Goal: Entertainment & Leisure: Browse casually

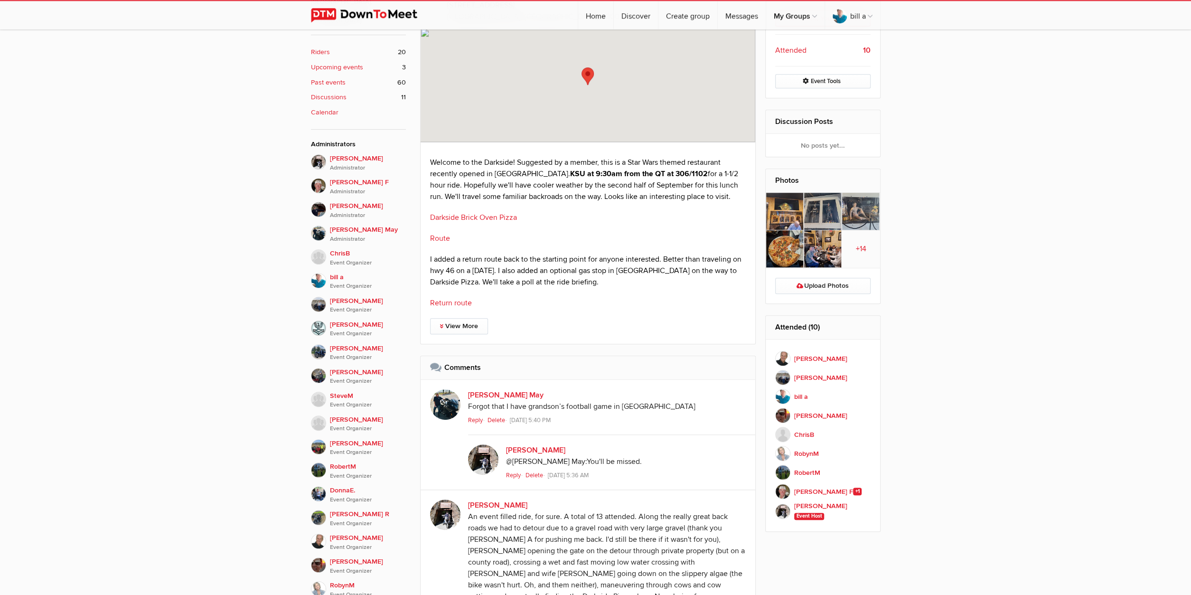
scroll to position [395, 0]
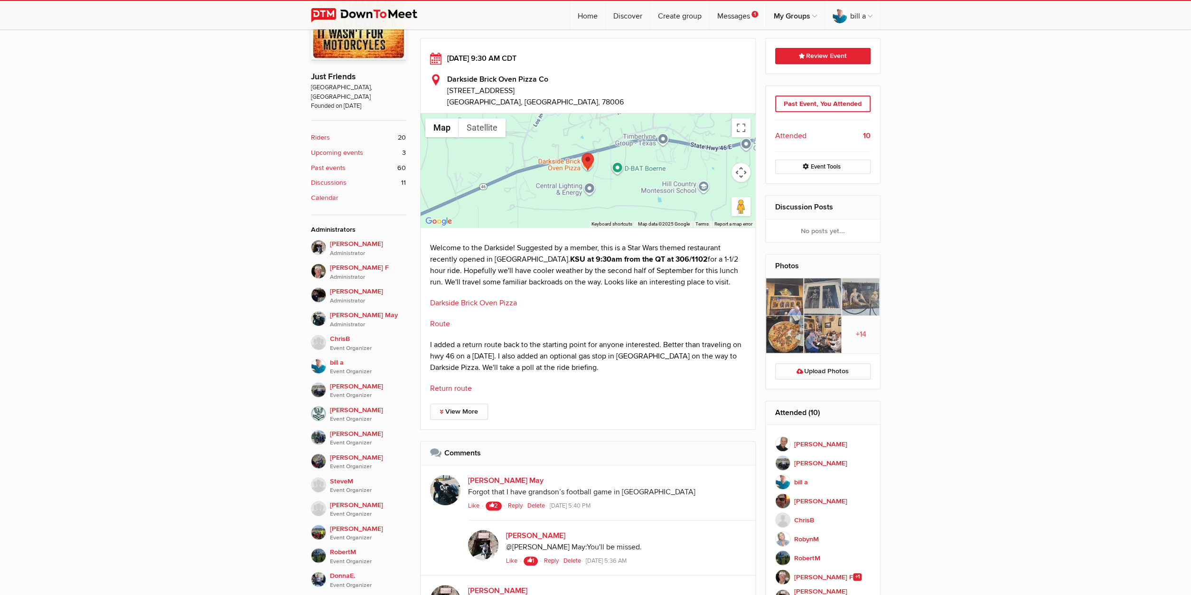
click at [785, 310] on img at bounding box center [785, 297] width 38 height 38
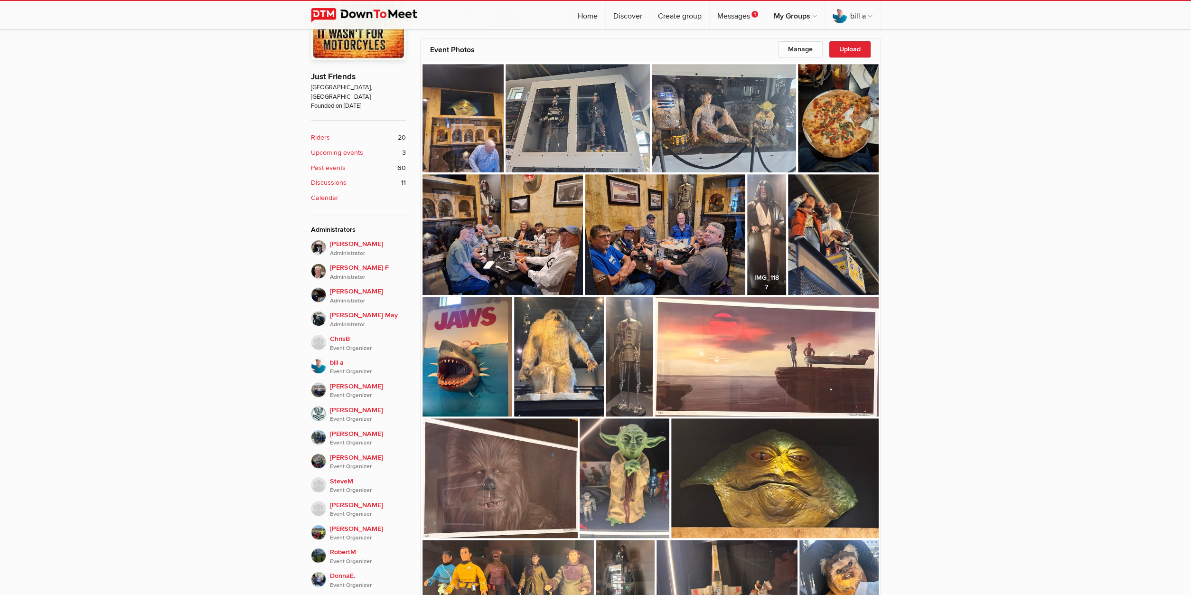
scroll to position [327, 0]
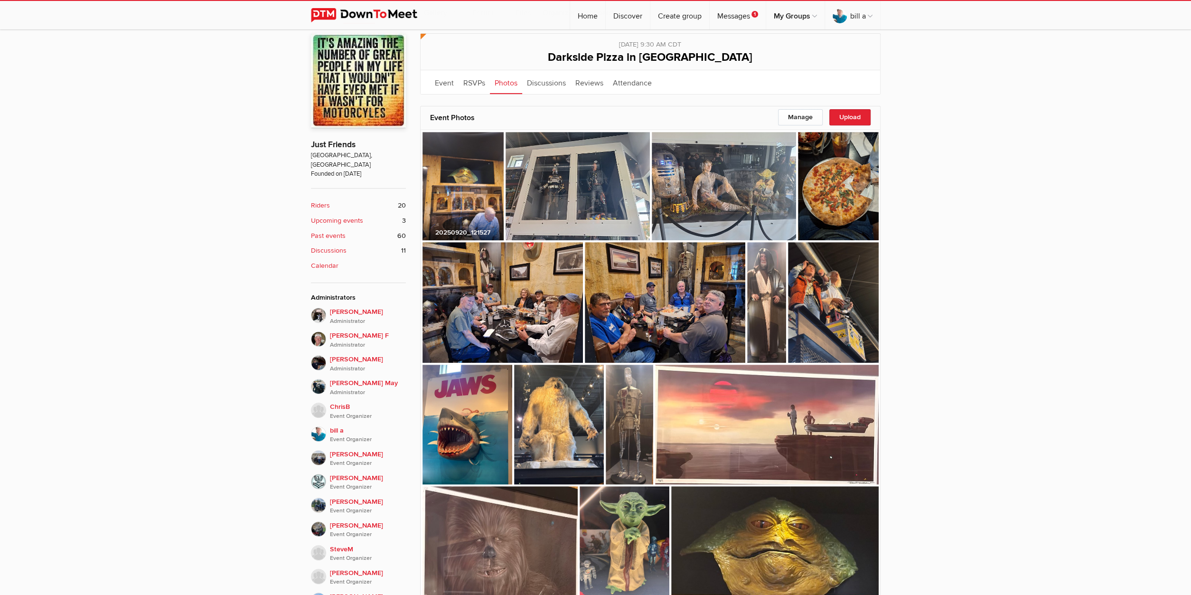
click at [473, 177] on img at bounding box center [463, 186] width 81 height 108
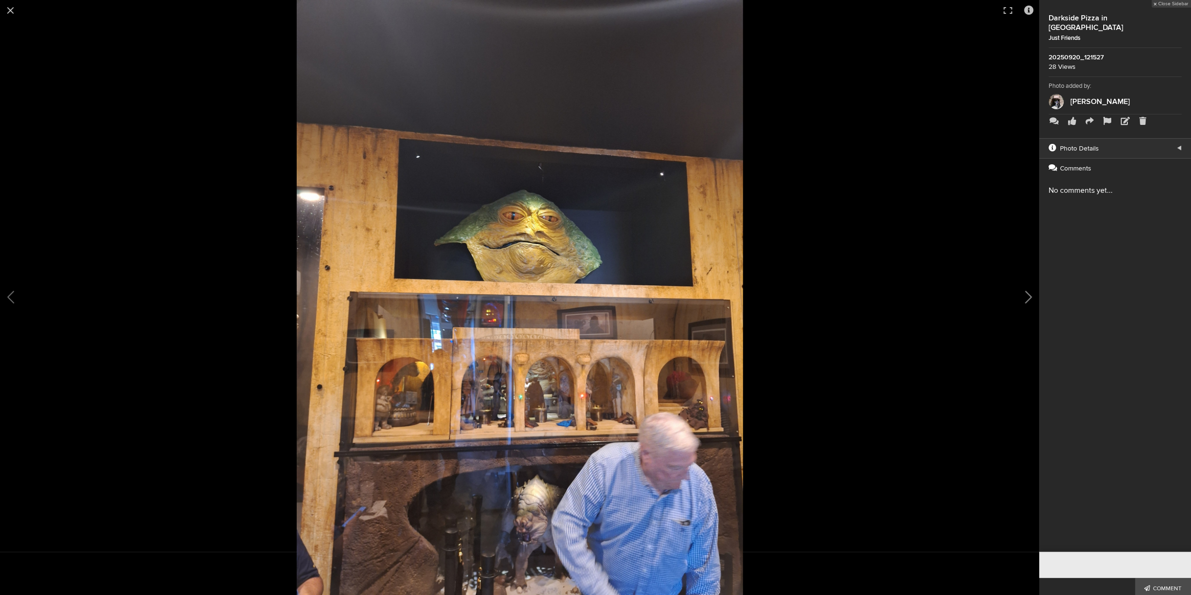
click at [1029, 296] on button at bounding box center [1015, 297] width 47 height 357
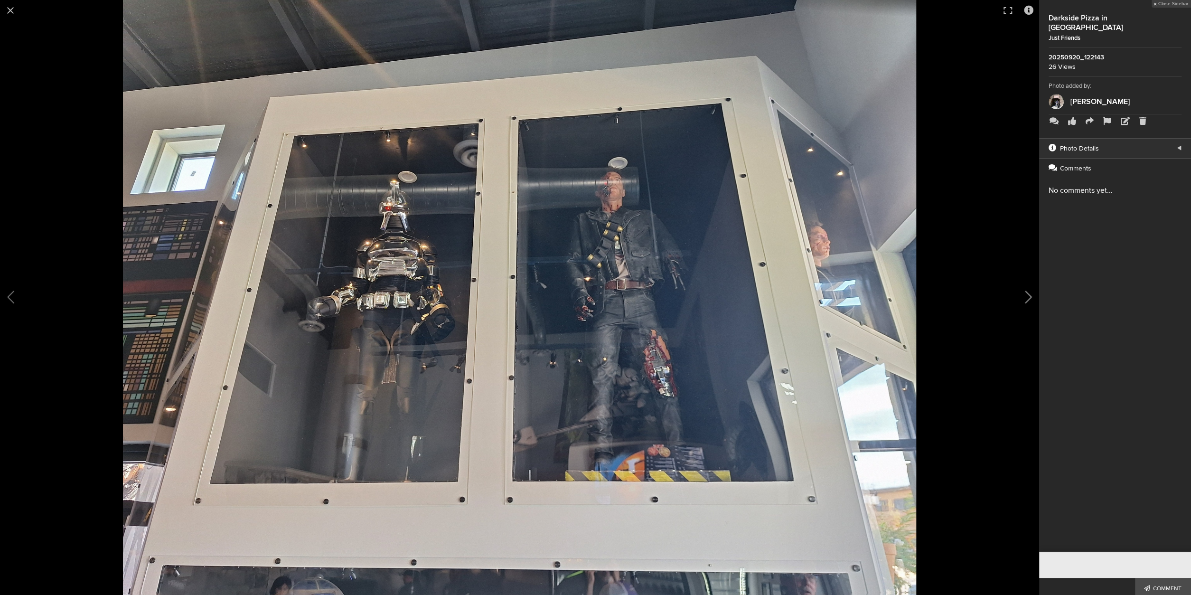
click at [1027, 296] on button at bounding box center [1015, 297] width 47 height 357
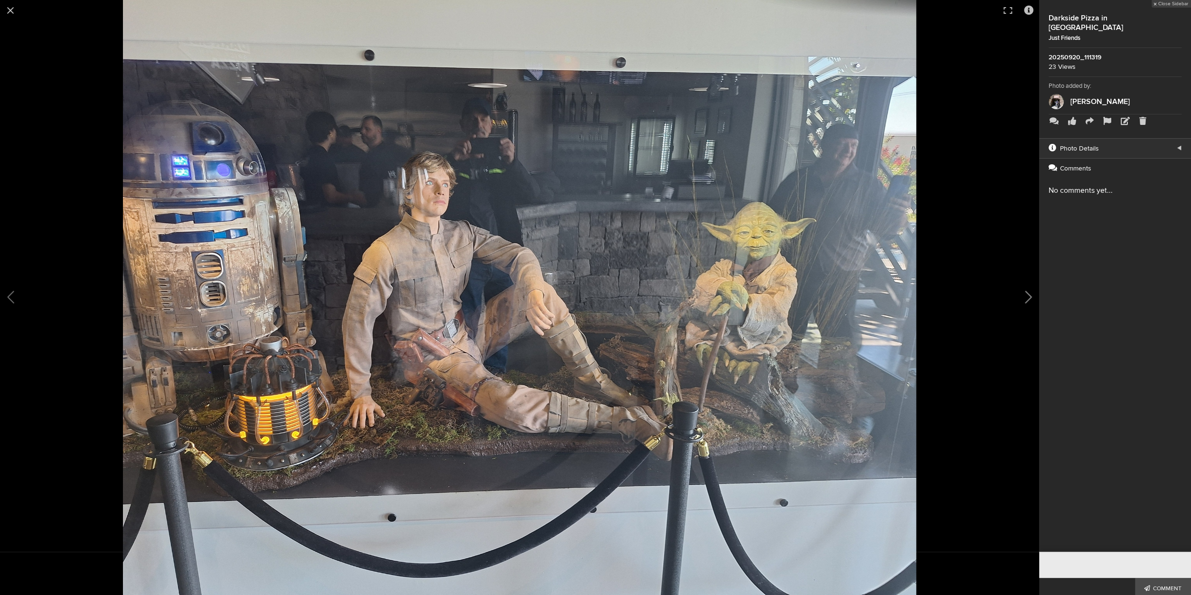
click at [1025, 292] on button at bounding box center [1015, 297] width 47 height 357
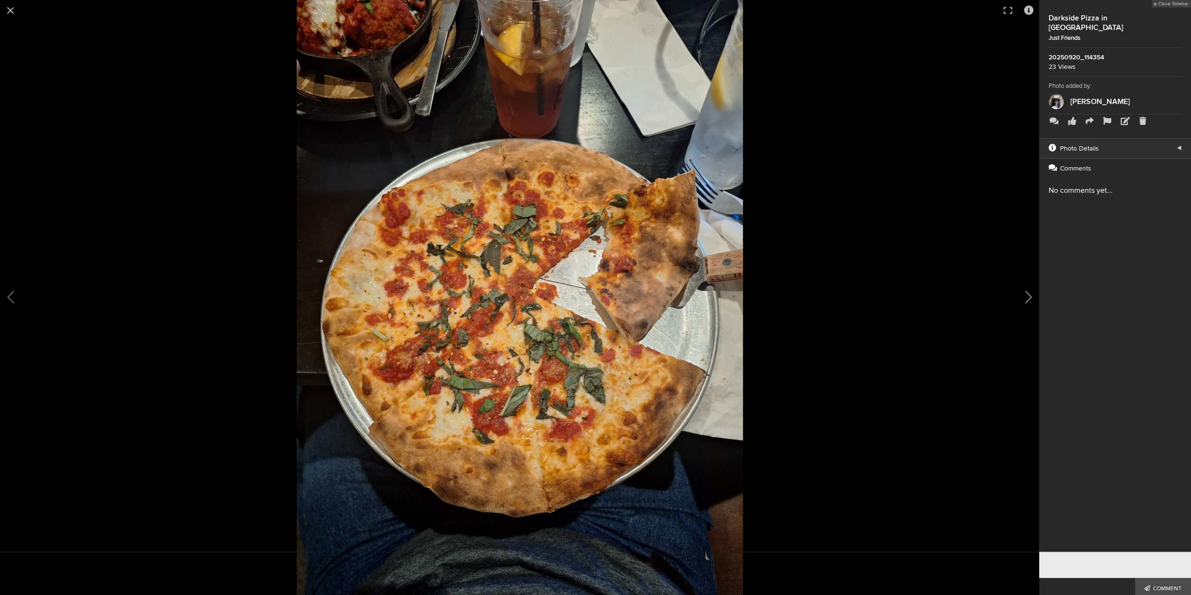
click at [1028, 295] on button at bounding box center [1015, 297] width 47 height 357
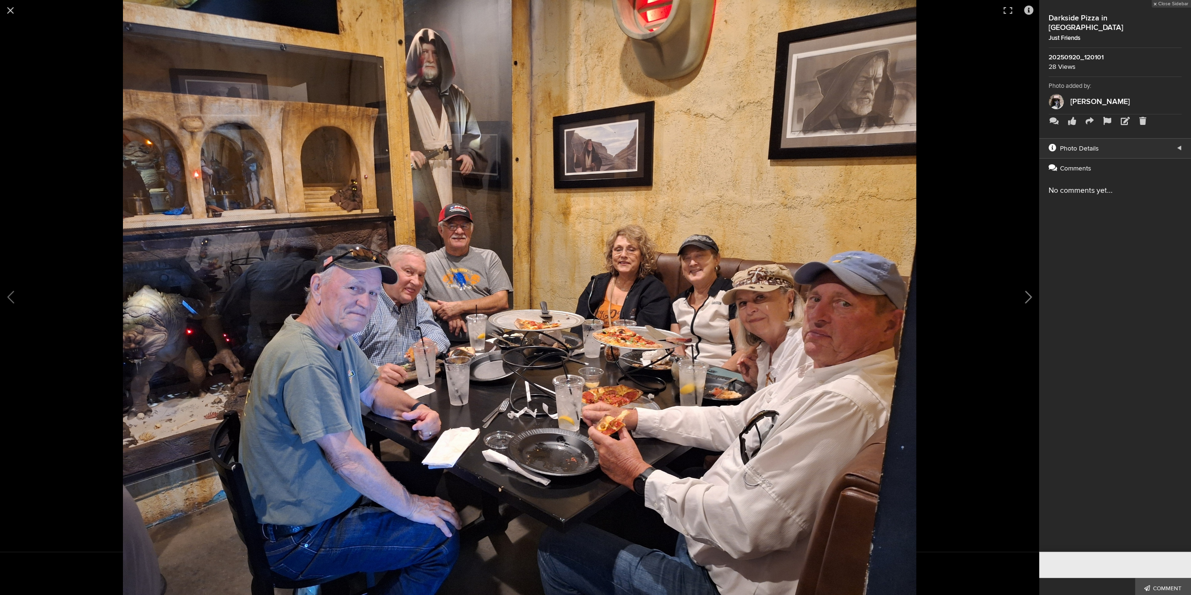
click at [1029, 297] on button at bounding box center [1015, 297] width 47 height 357
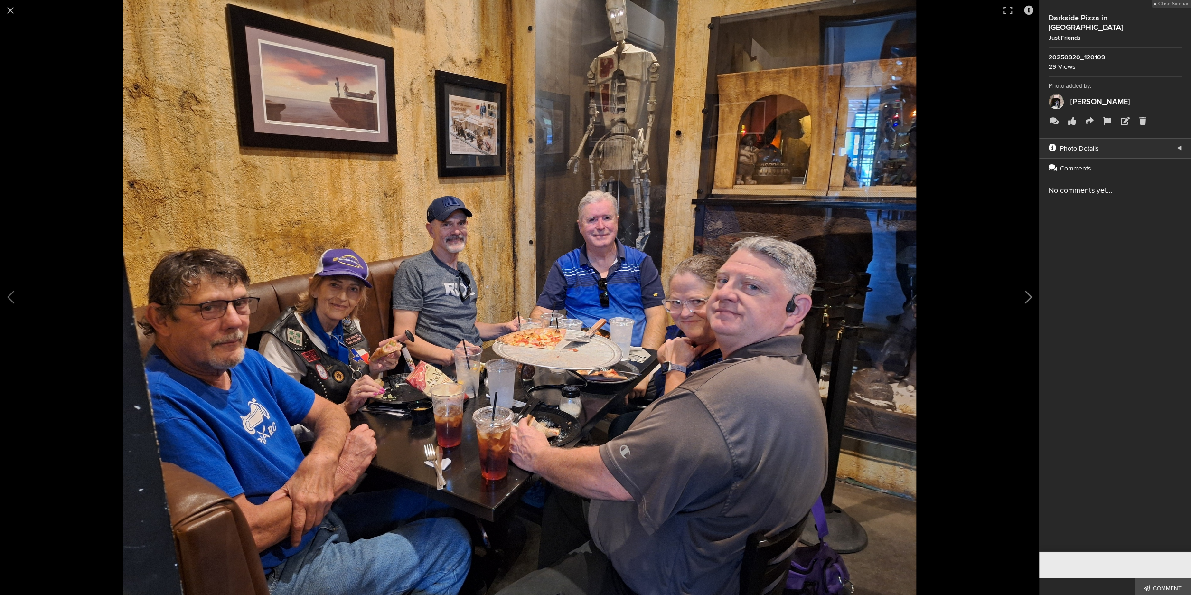
click at [1029, 297] on button at bounding box center [1015, 297] width 47 height 357
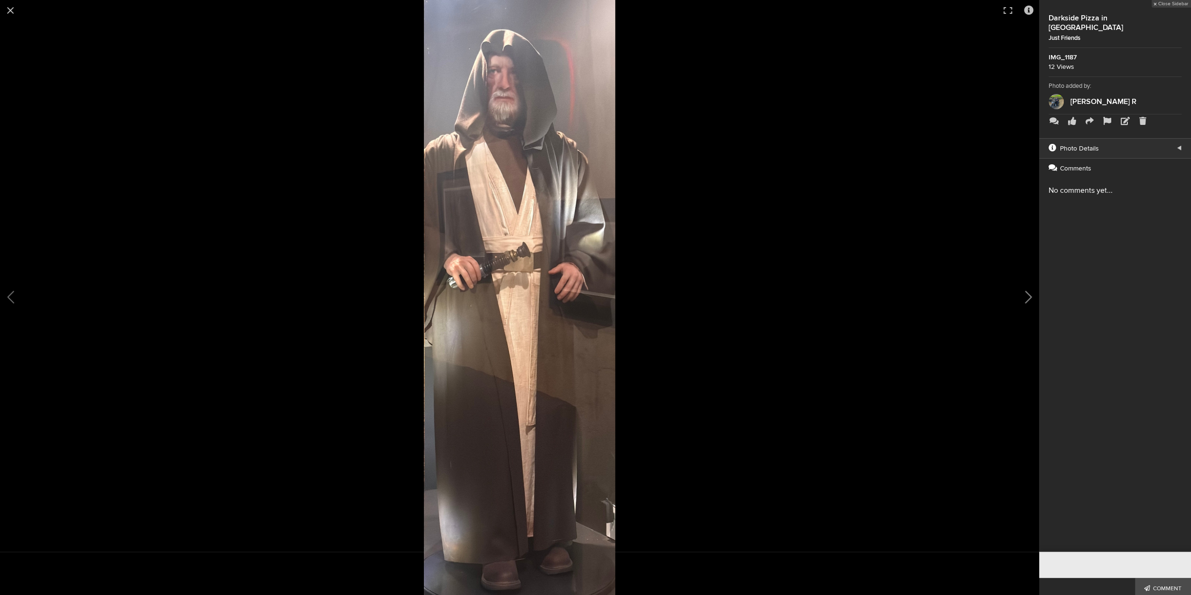
click at [1030, 297] on button at bounding box center [1015, 297] width 47 height 357
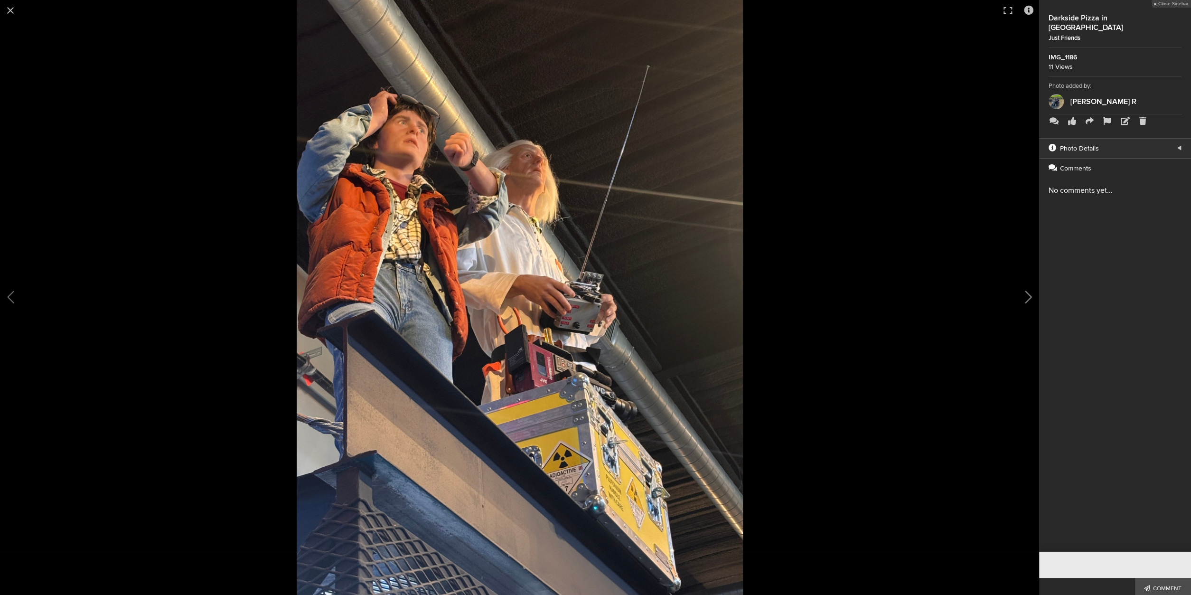
click at [1026, 300] on button at bounding box center [1015, 297] width 47 height 357
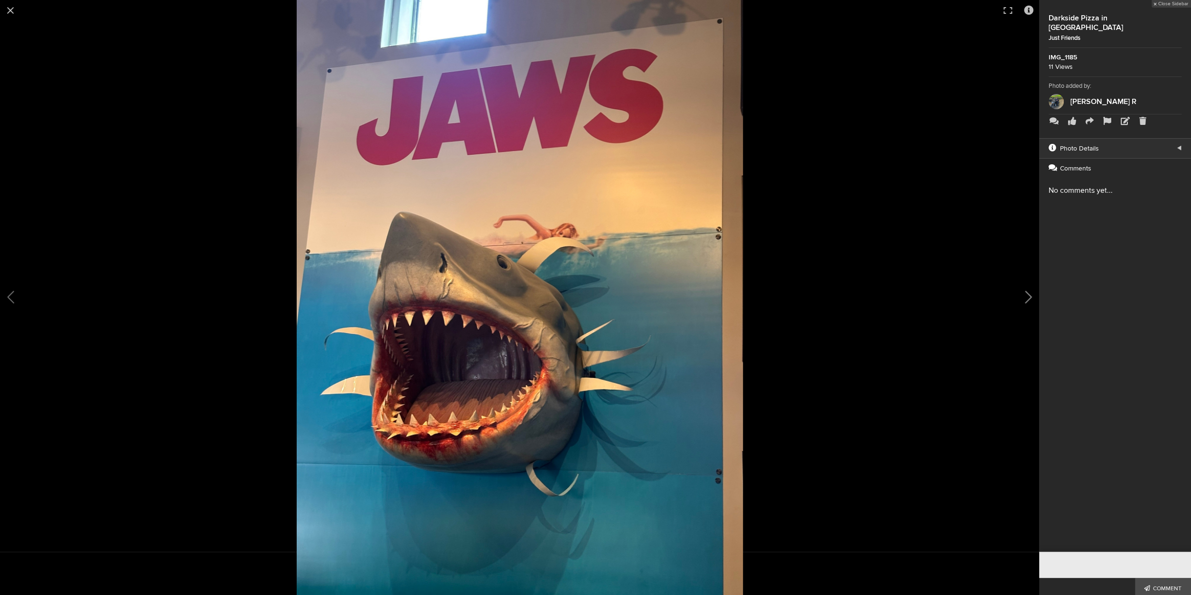
click at [1032, 303] on button at bounding box center [1015, 297] width 47 height 357
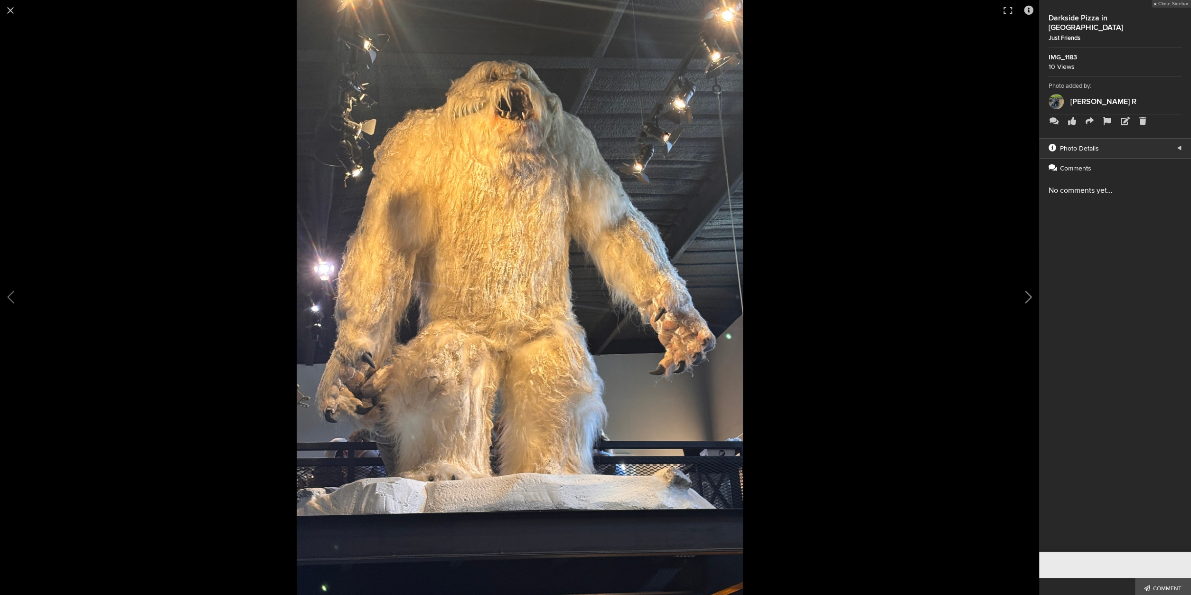
click at [1030, 303] on button at bounding box center [1015, 297] width 47 height 357
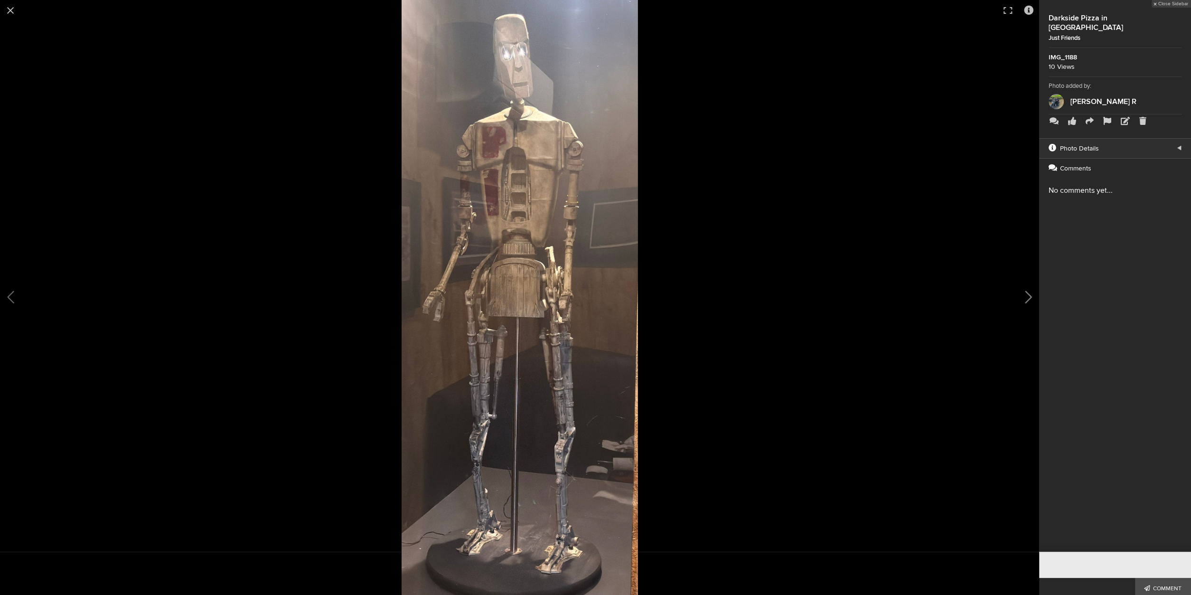
click at [1026, 302] on button at bounding box center [1015, 297] width 47 height 357
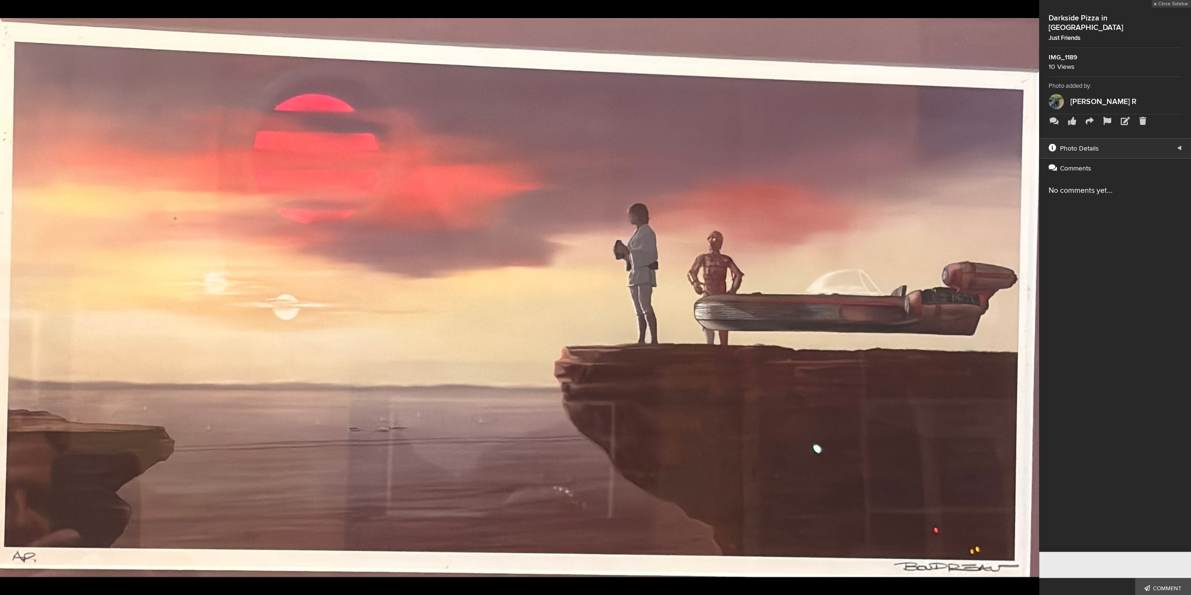
click at [1027, 299] on button at bounding box center [1015, 297] width 47 height 357
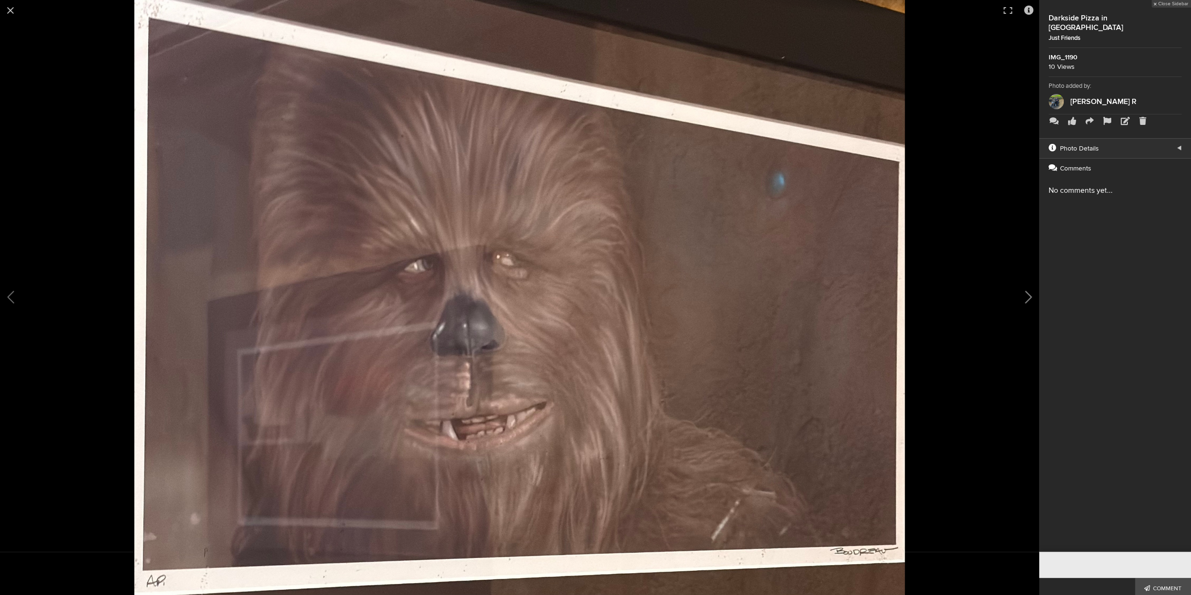
click at [1027, 294] on button at bounding box center [1015, 297] width 47 height 357
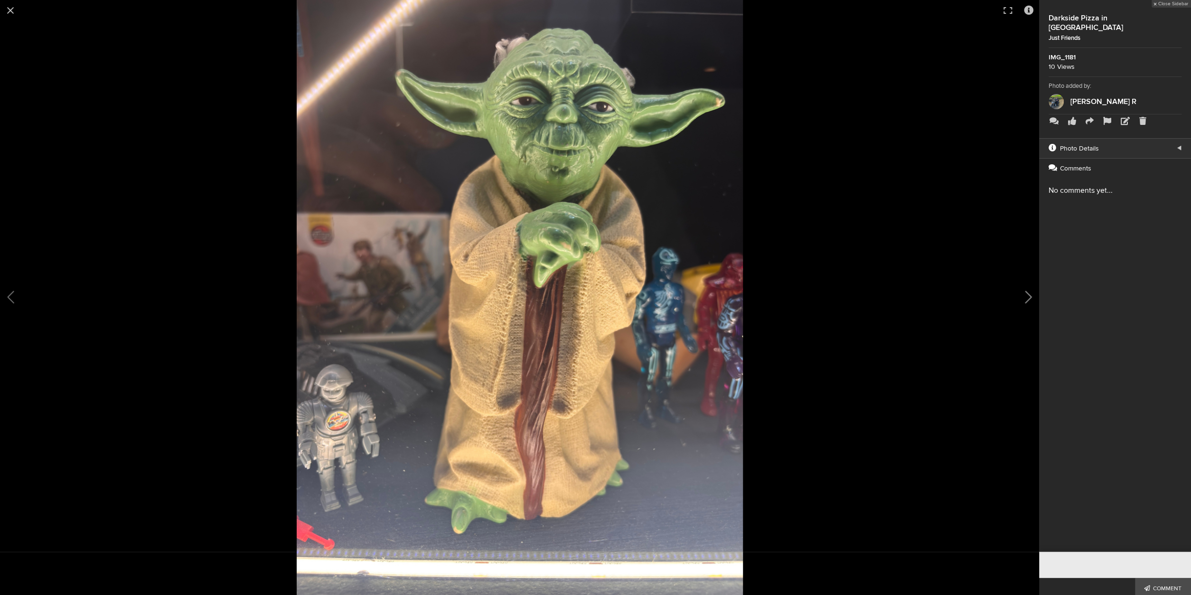
click at [1027, 293] on button at bounding box center [1015, 297] width 47 height 357
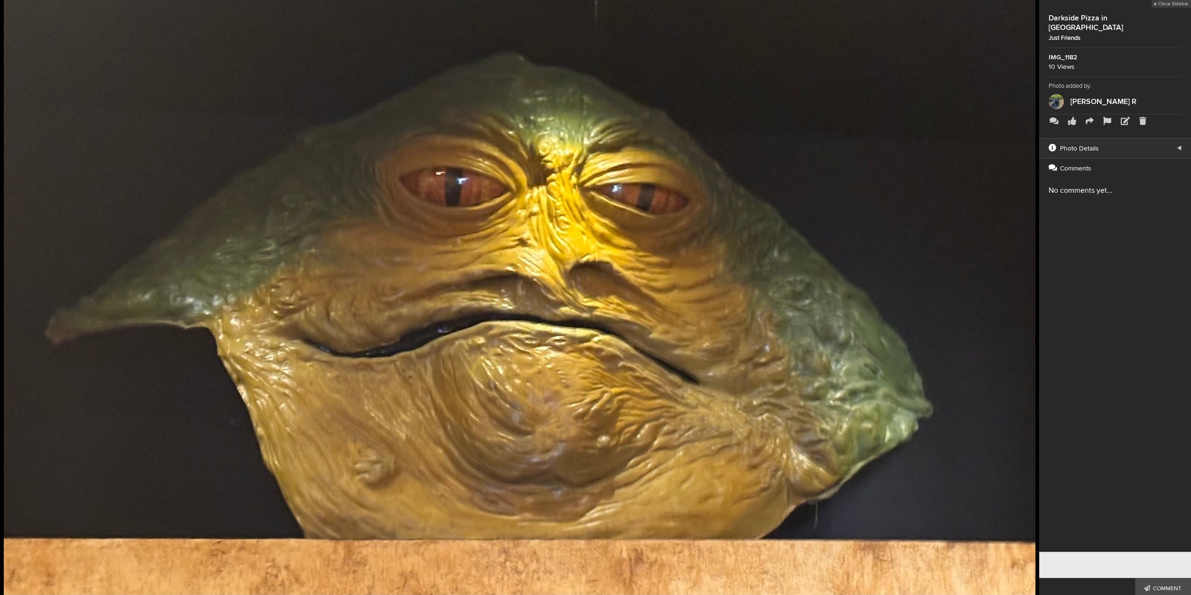
click at [1027, 293] on button at bounding box center [1015, 297] width 47 height 357
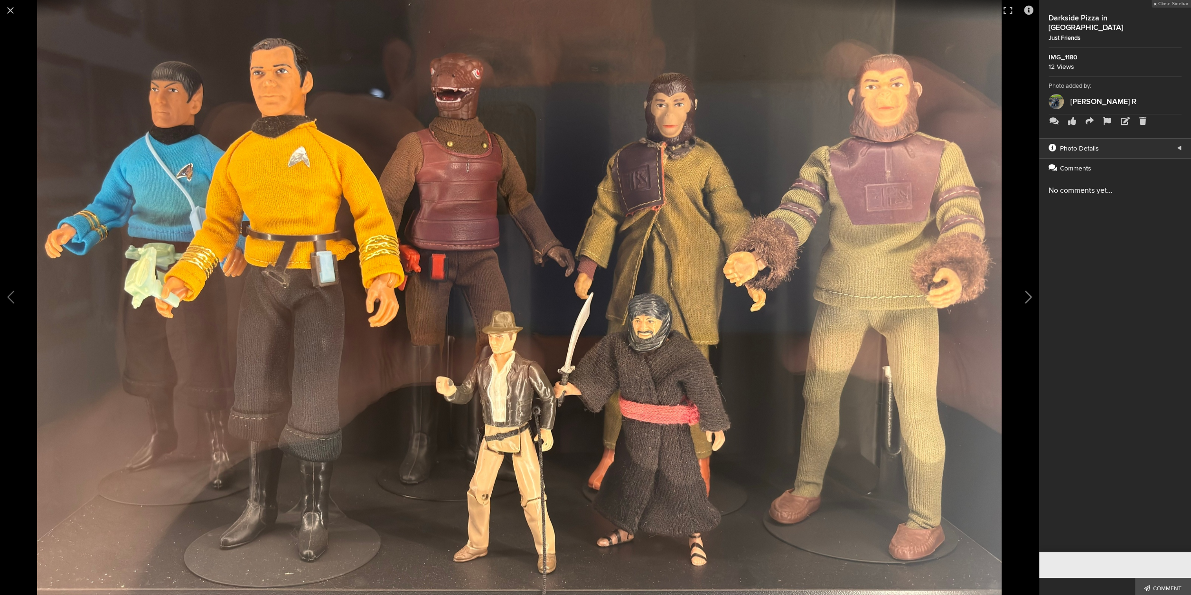
click at [1026, 297] on button at bounding box center [1015, 297] width 47 height 357
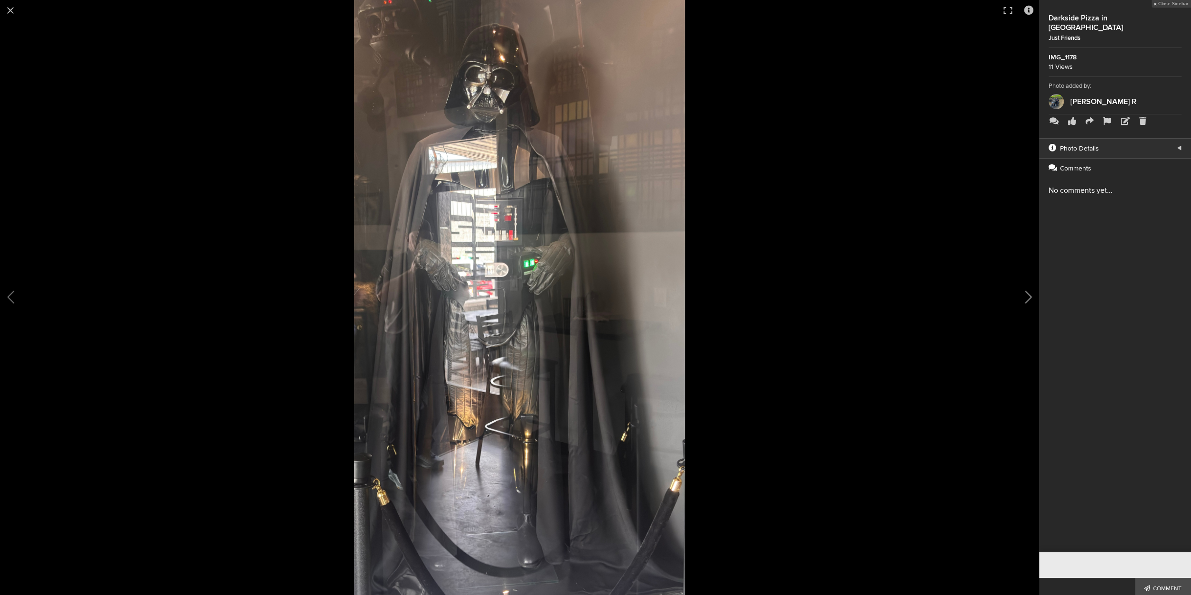
click at [1026, 297] on button at bounding box center [1015, 297] width 47 height 357
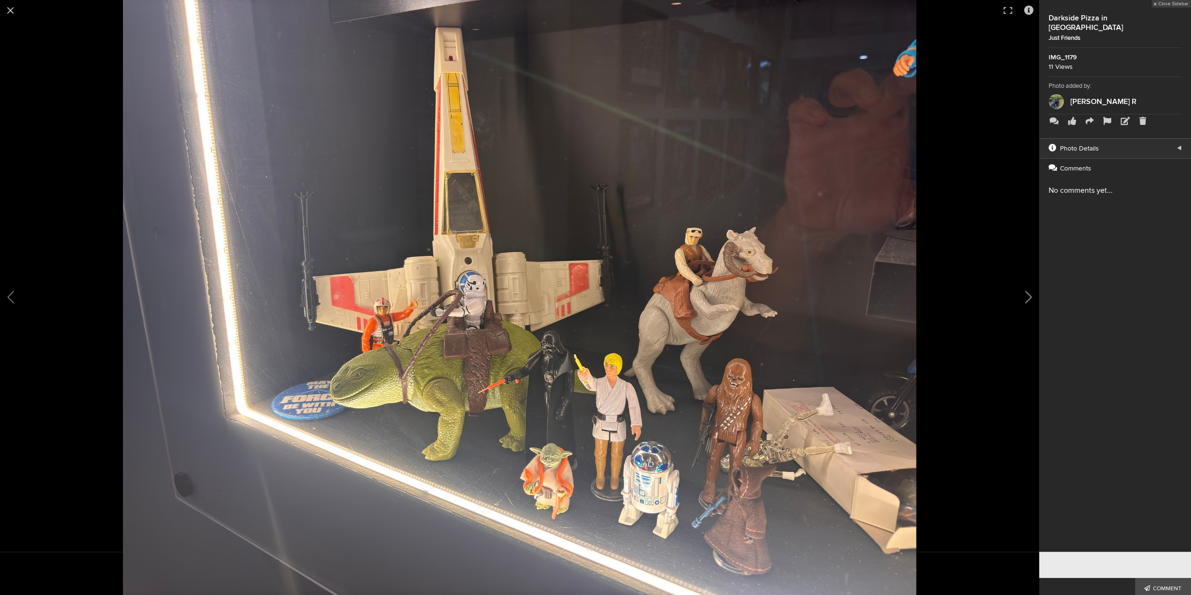
click at [1026, 296] on button at bounding box center [1015, 297] width 47 height 357
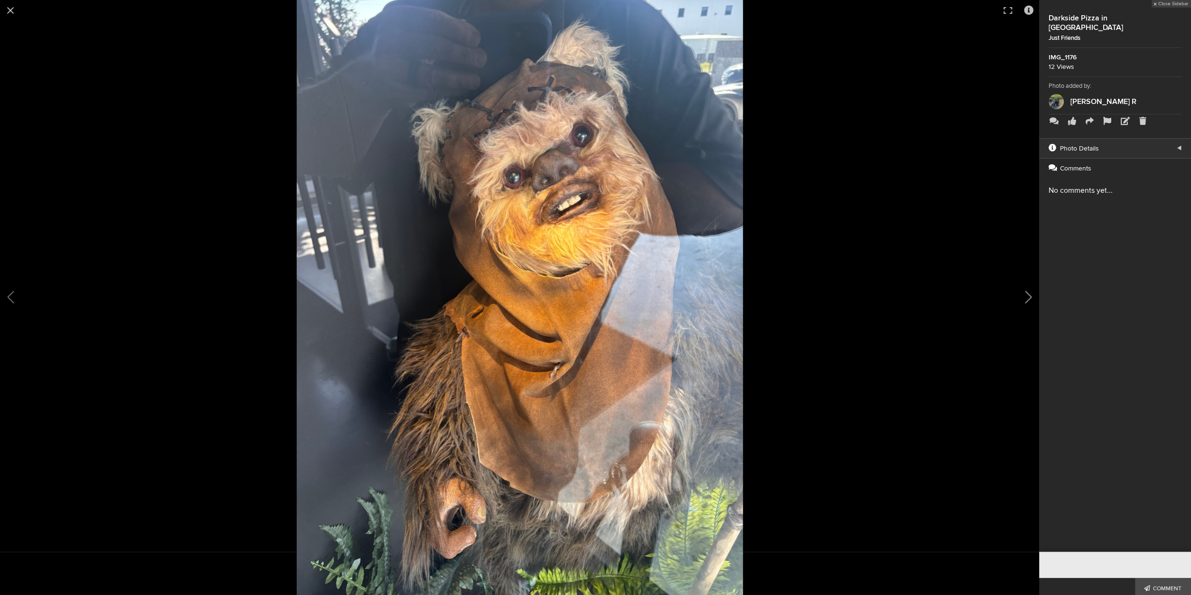
click at [1030, 298] on button at bounding box center [1015, 297] width 47 height 357
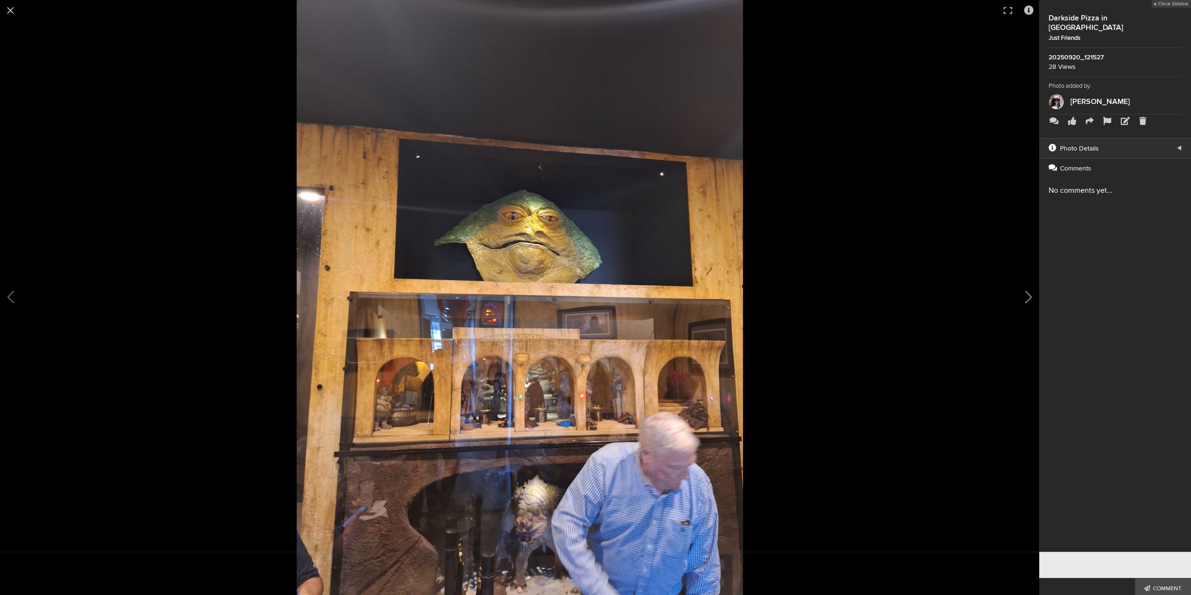
click at [1026, 295] on button at bounding box center [1015, 297] width 47 height 357
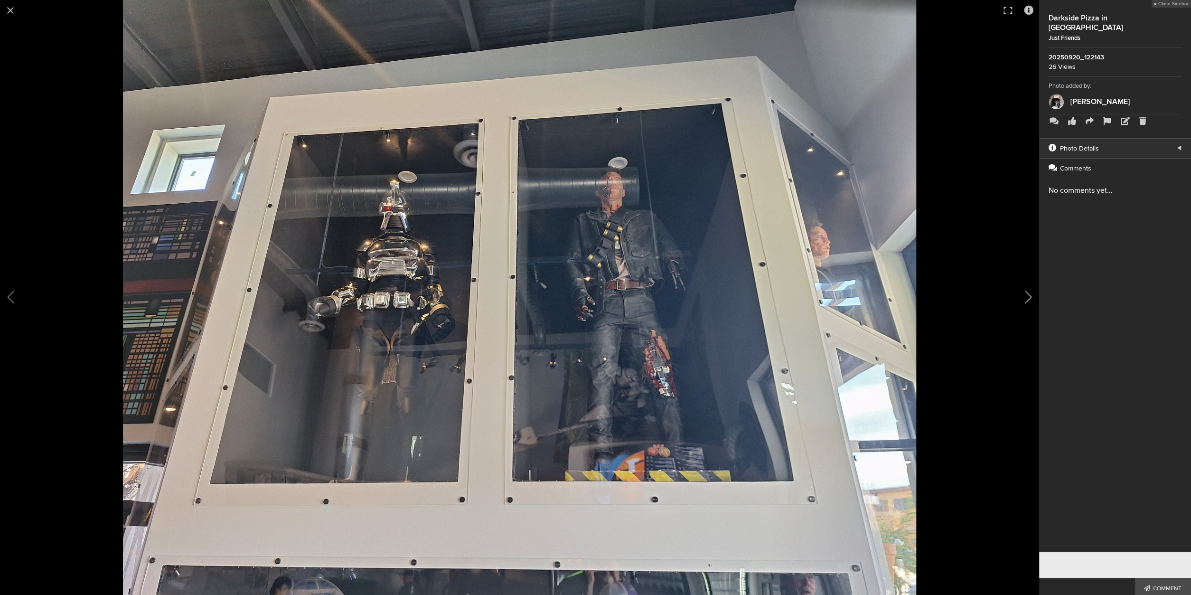
click at [1026, 295] on button at bounding box center [1015, 297] width 47 height 357
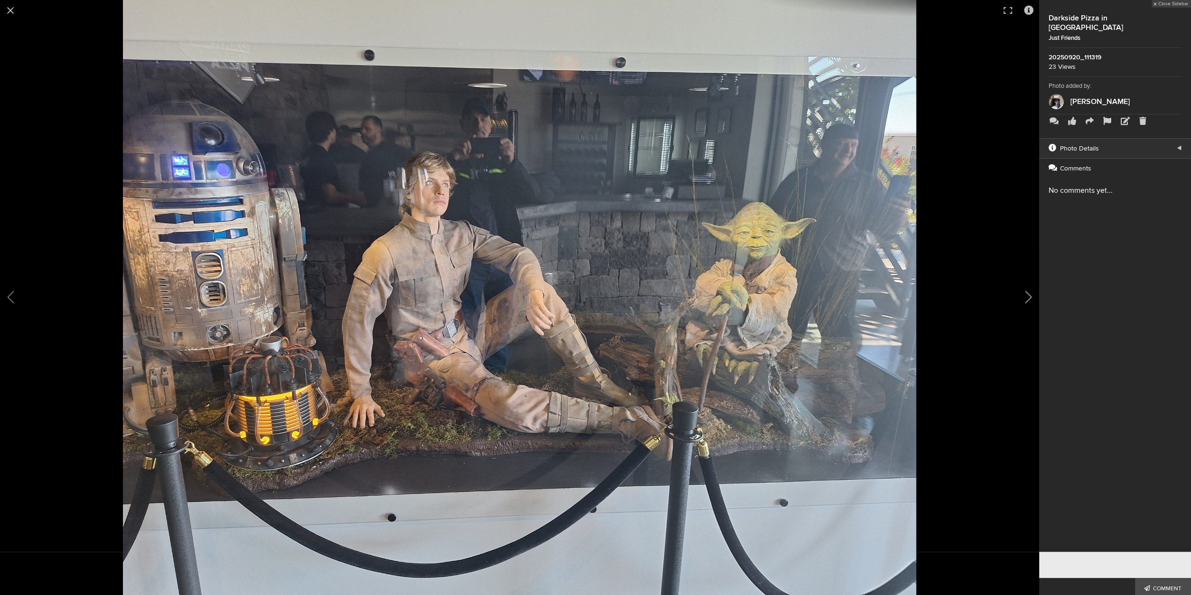
click at [1026, 295] on button at bounding box center [1015, 297] width 47 height 357
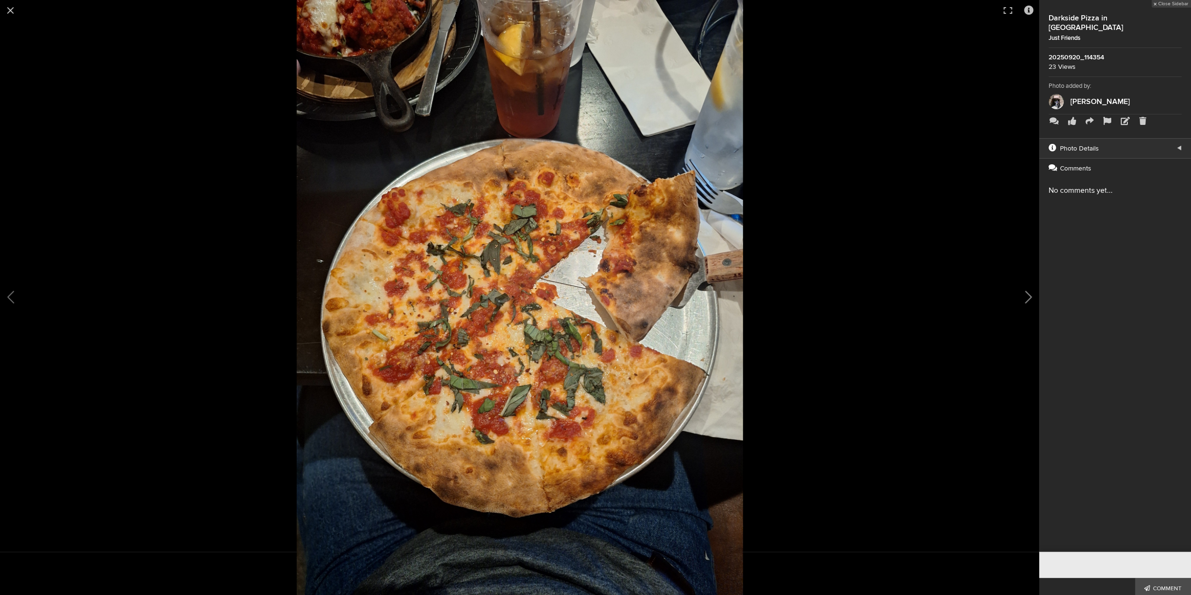
click at [1026, 295] on button at bounding box center [1015, 297] width 47 height 357
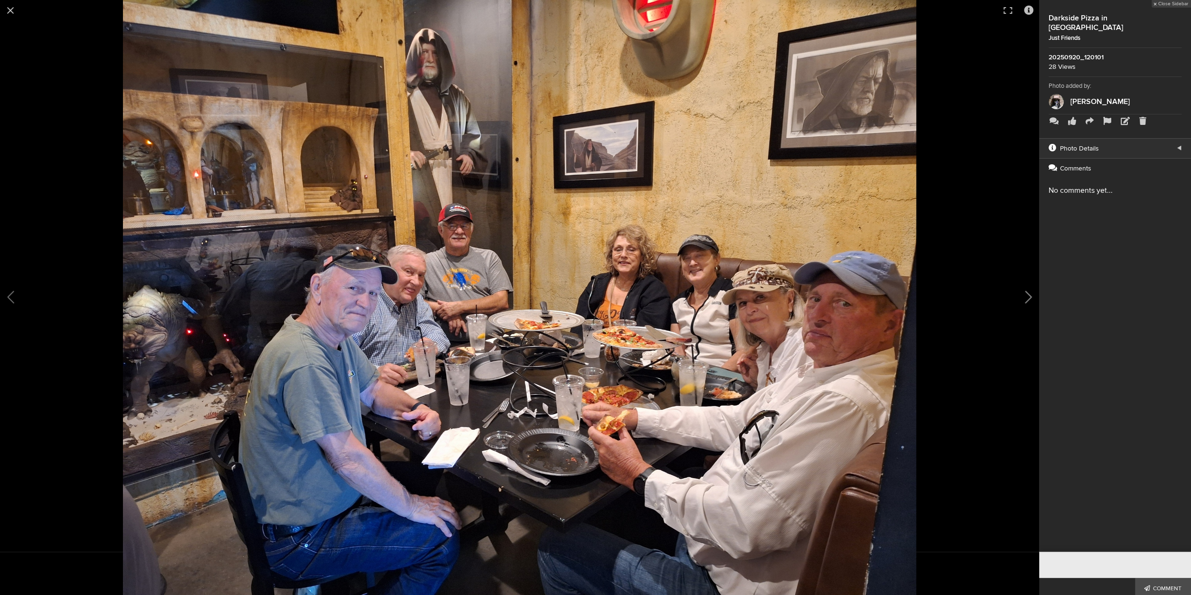
click at [1026, 295] on button at bounding box center [1015, 297] width 47 height 357
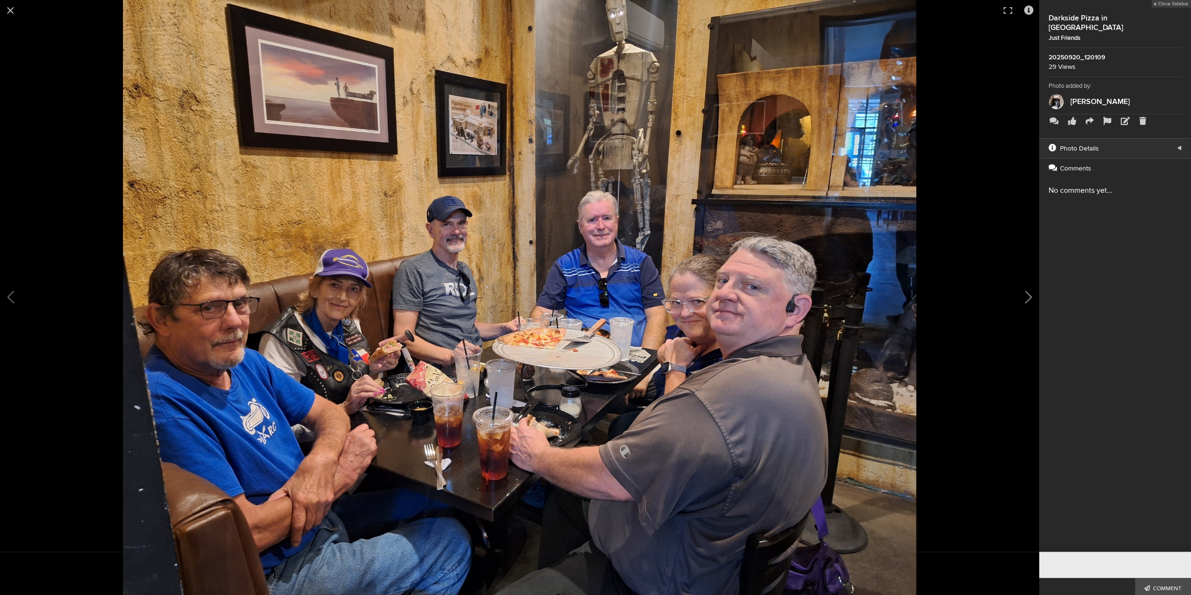
click at [1029, 297] on button at bounding box center [1015, 297] width 47 height 357
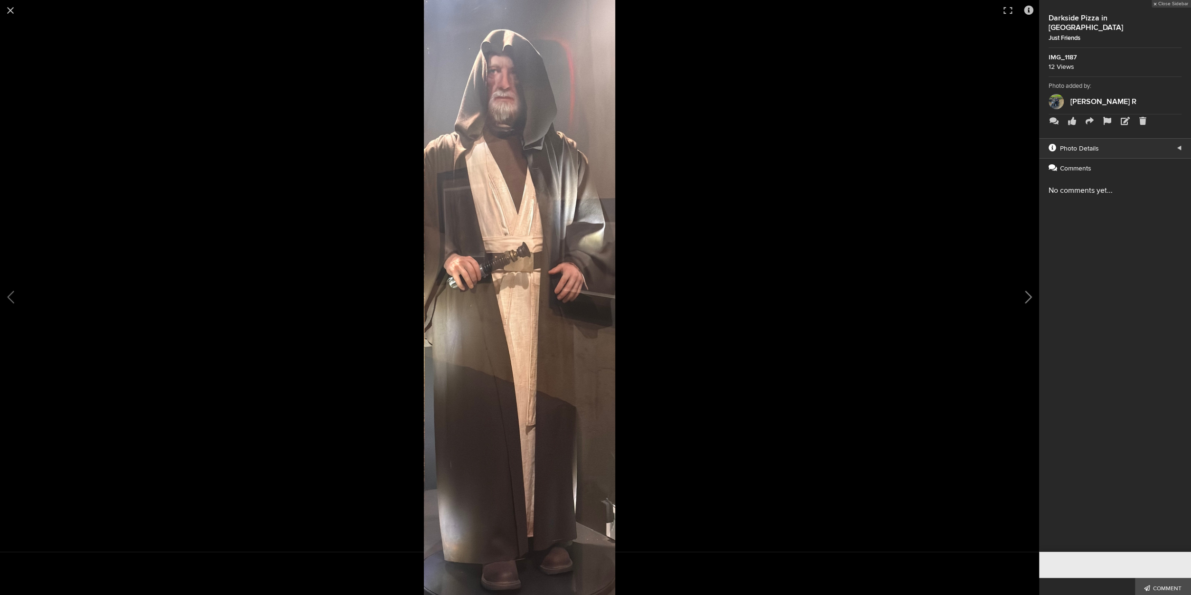
click at [1029, 297] on button at bounding box center [1015, 297] width 47 height 357
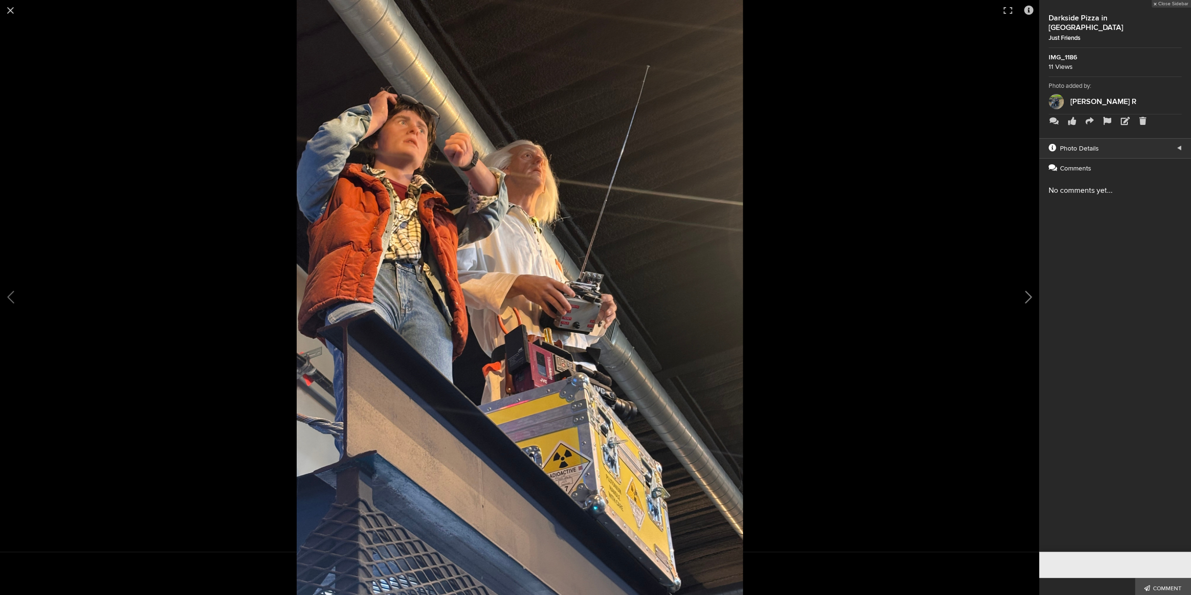
click at [1027, 298] on button at bounding box center [1015, 297] width 47 height 357
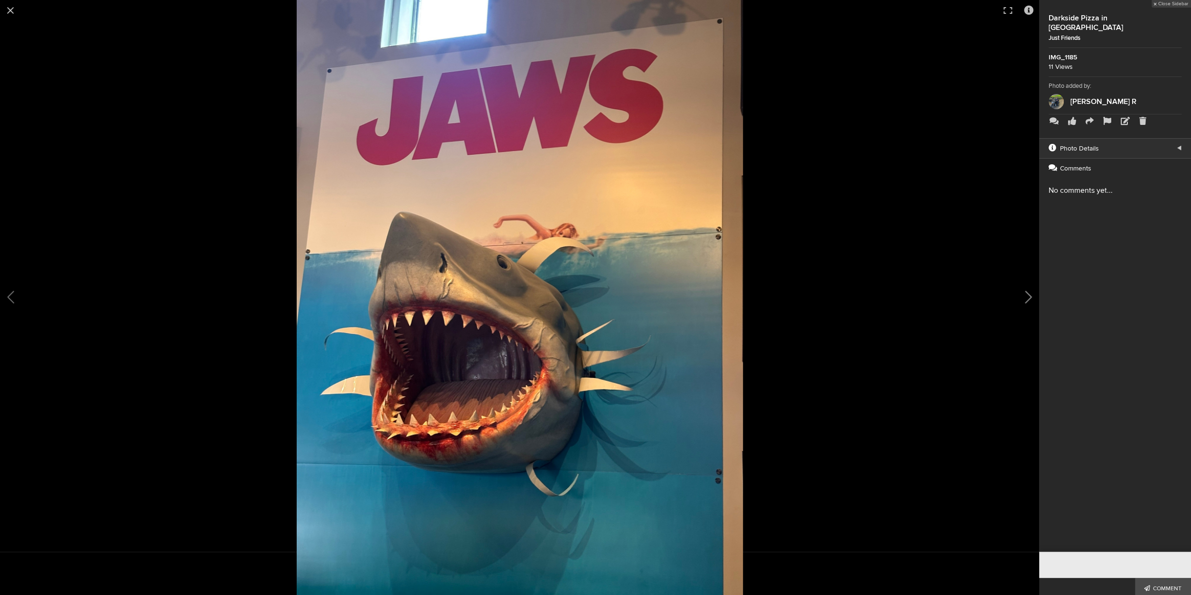
click at [1027, 299] on button at bounding box center [1015, 297] width 47 height 357
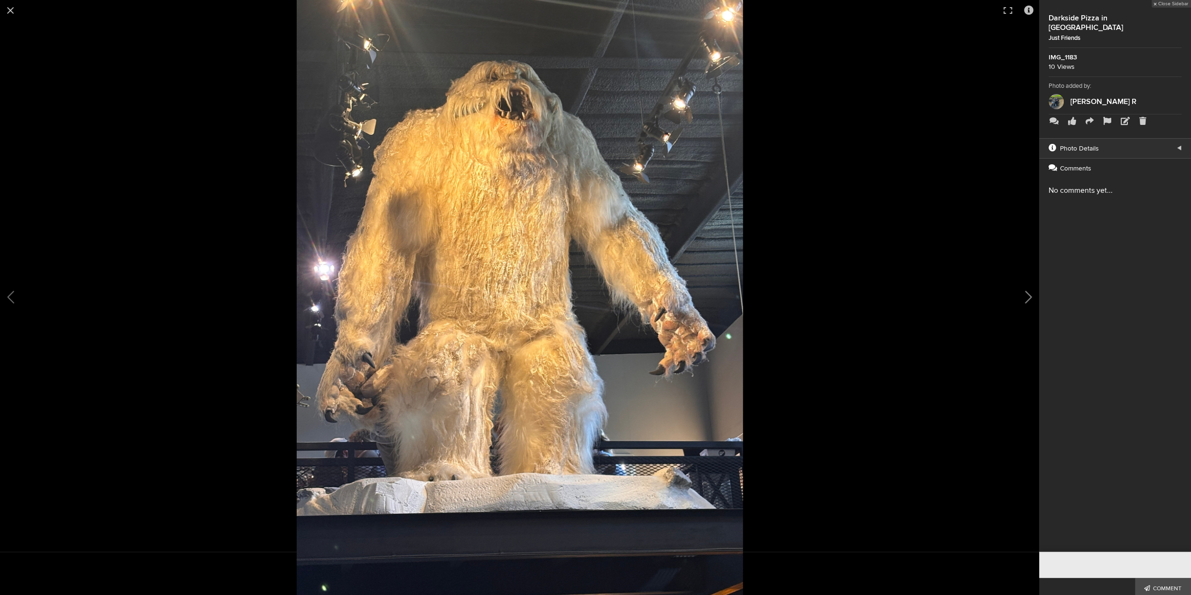
click at [1027, 299] on button at bounding box center [1015, 297] width 47 height 357
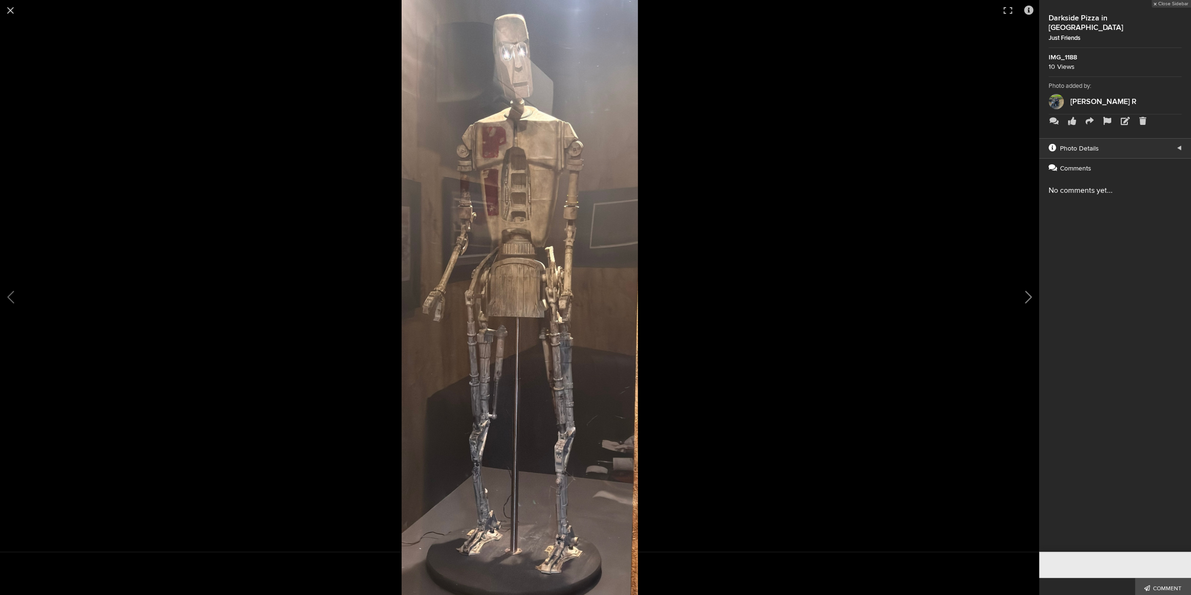
click at [1027, 298] on button at bounding box center [1015, 297] width 47 height 357
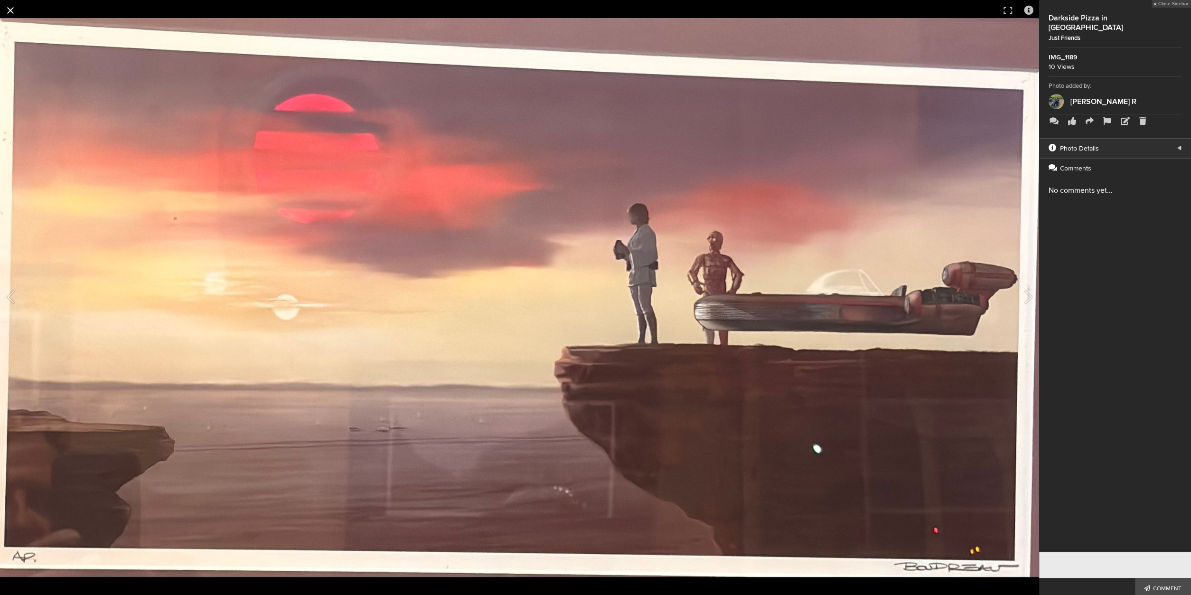
click at [9, 12] on button at bounding box center [10, 10] width 21 height 21
